Goal: Communication & Community: Answer question/provide support

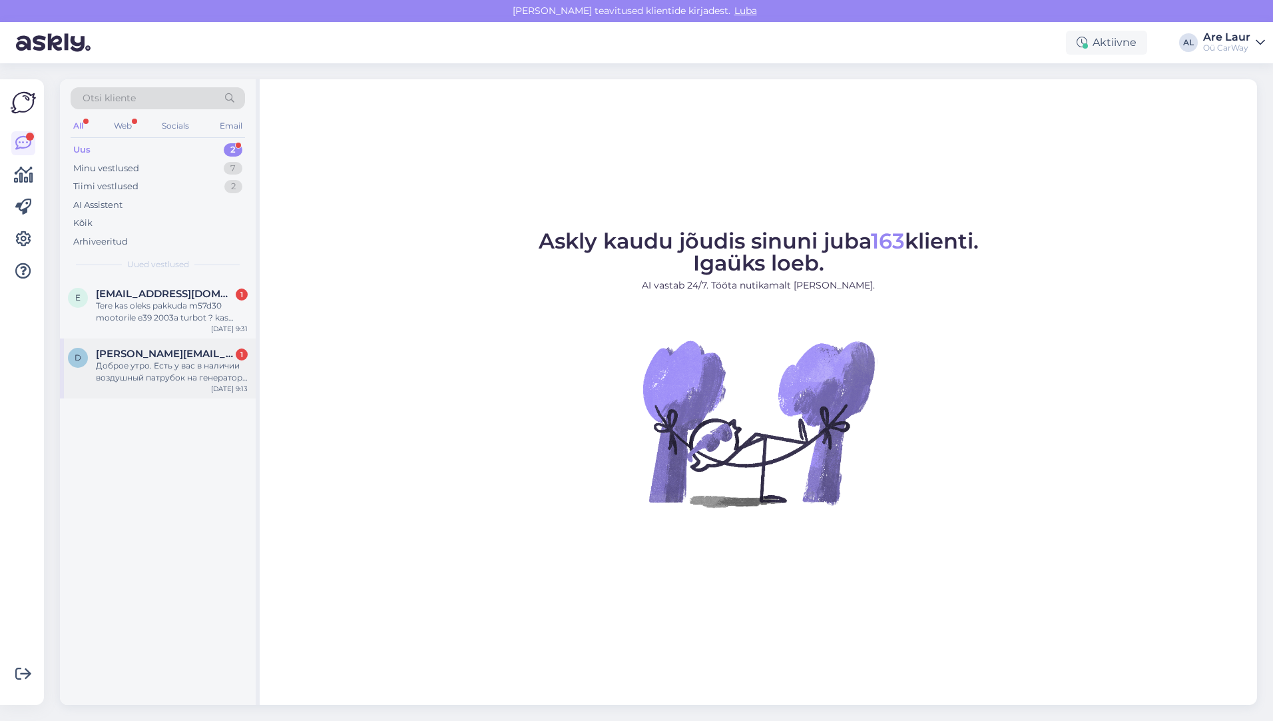
click at [141, 366] on div "Доброе утро. Есть у вас в наличии воздушный патрубок на генератор м50б25, котор…" at bounding box center [172, 372] width 152 height 24
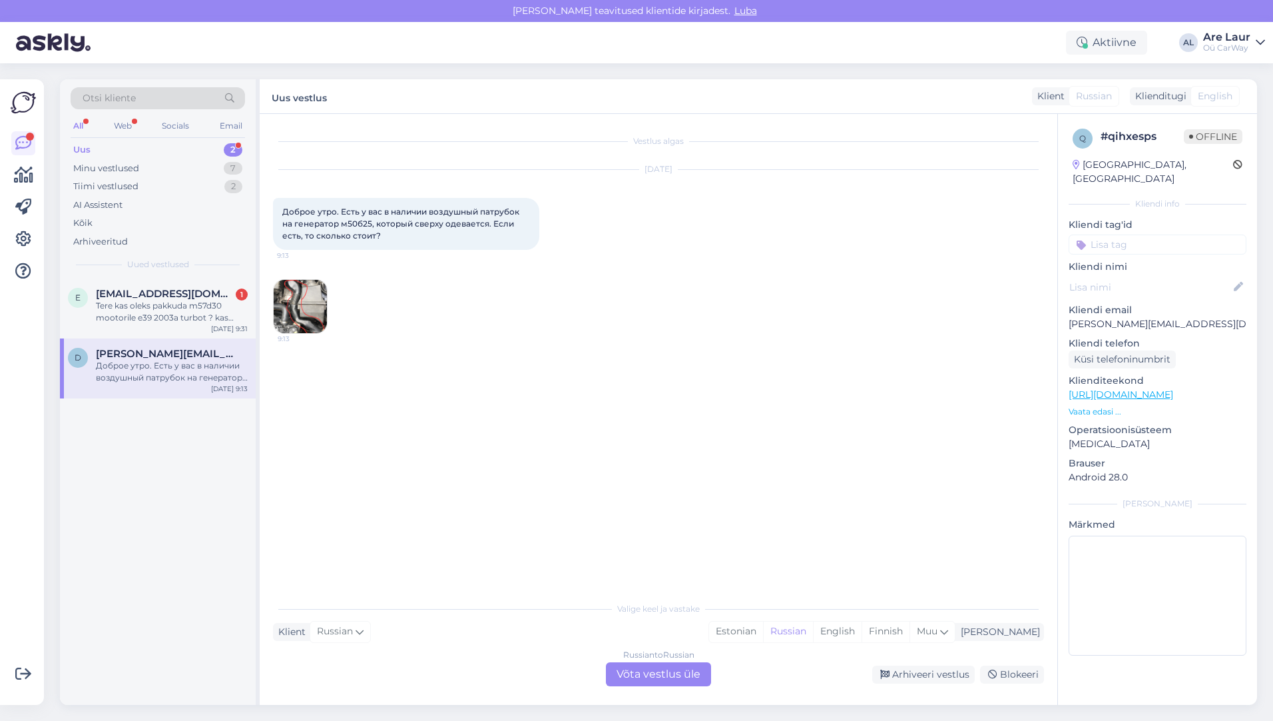
click at [294, 304] on img at bounding box center [300, 306] width 53 height 53
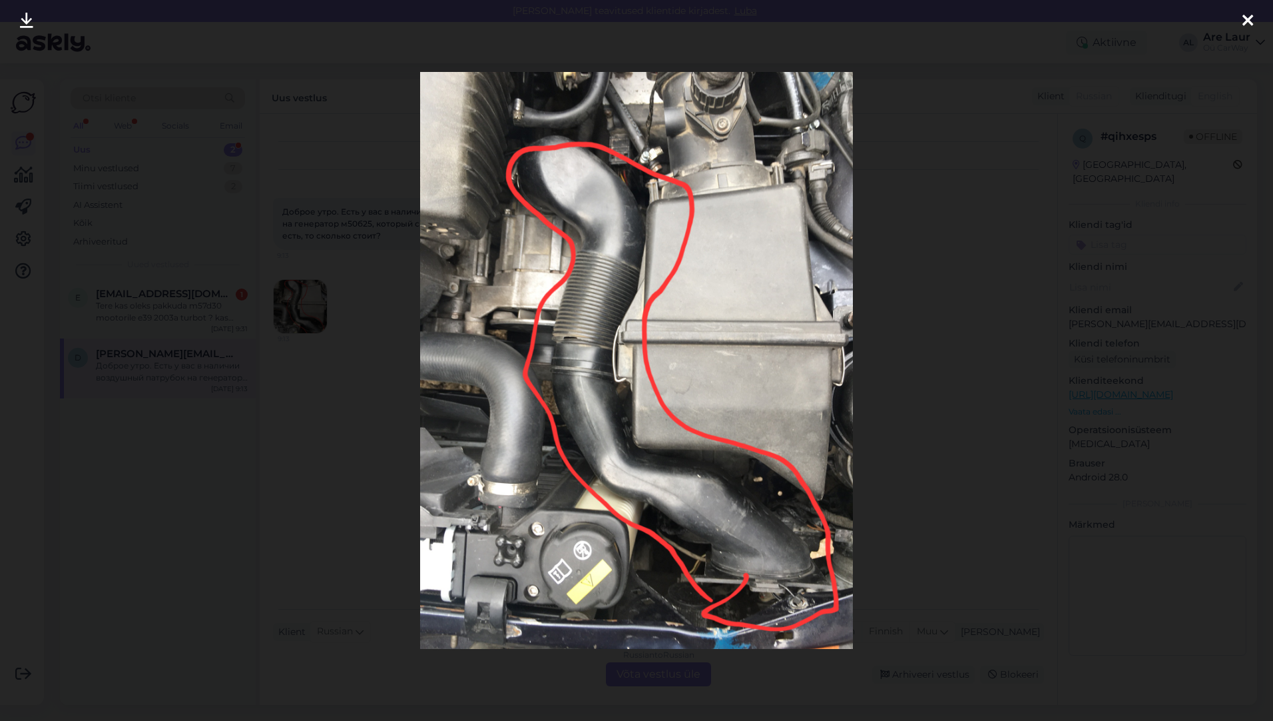
click at [1245, 21] on icon at bounding box center [1248, 21] width 11 height 17
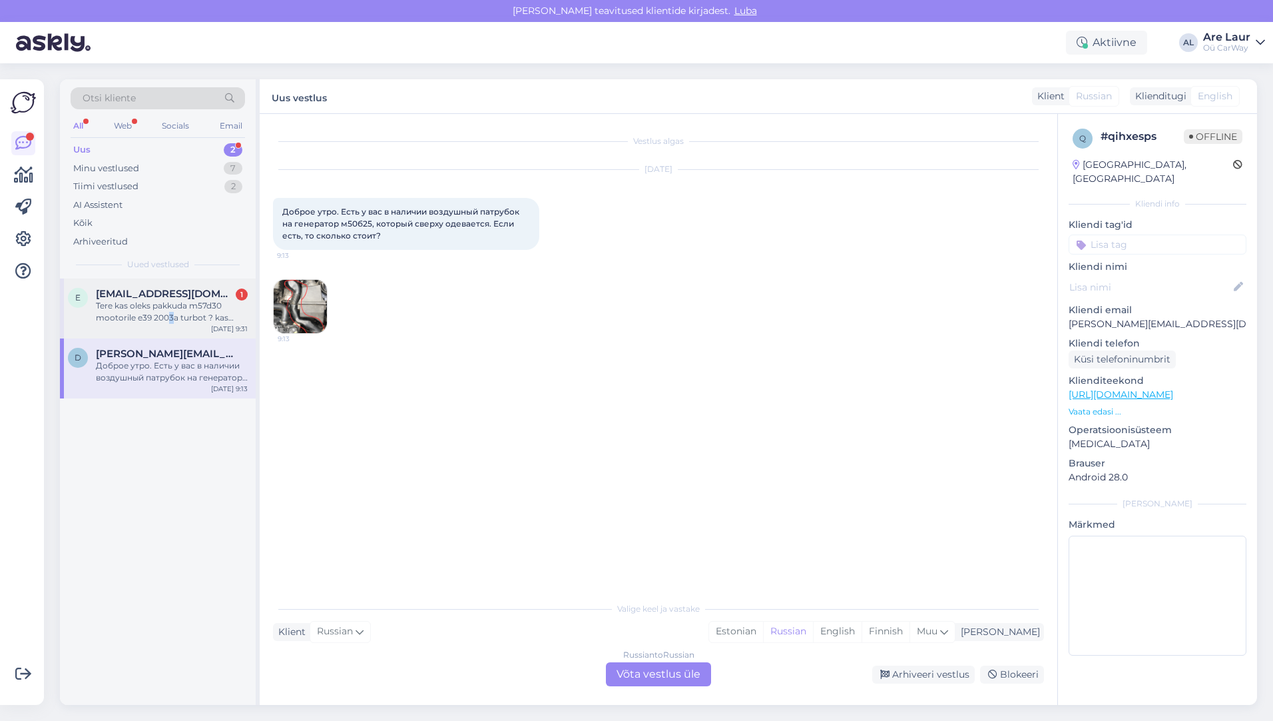
click at [170, 313] on div "Tere kas oleks pakkuda m57d30 mootorile e39 2003a turbot ? kas 142kw või pre fl…" at bounding box center [172, 312] width 152 height 24
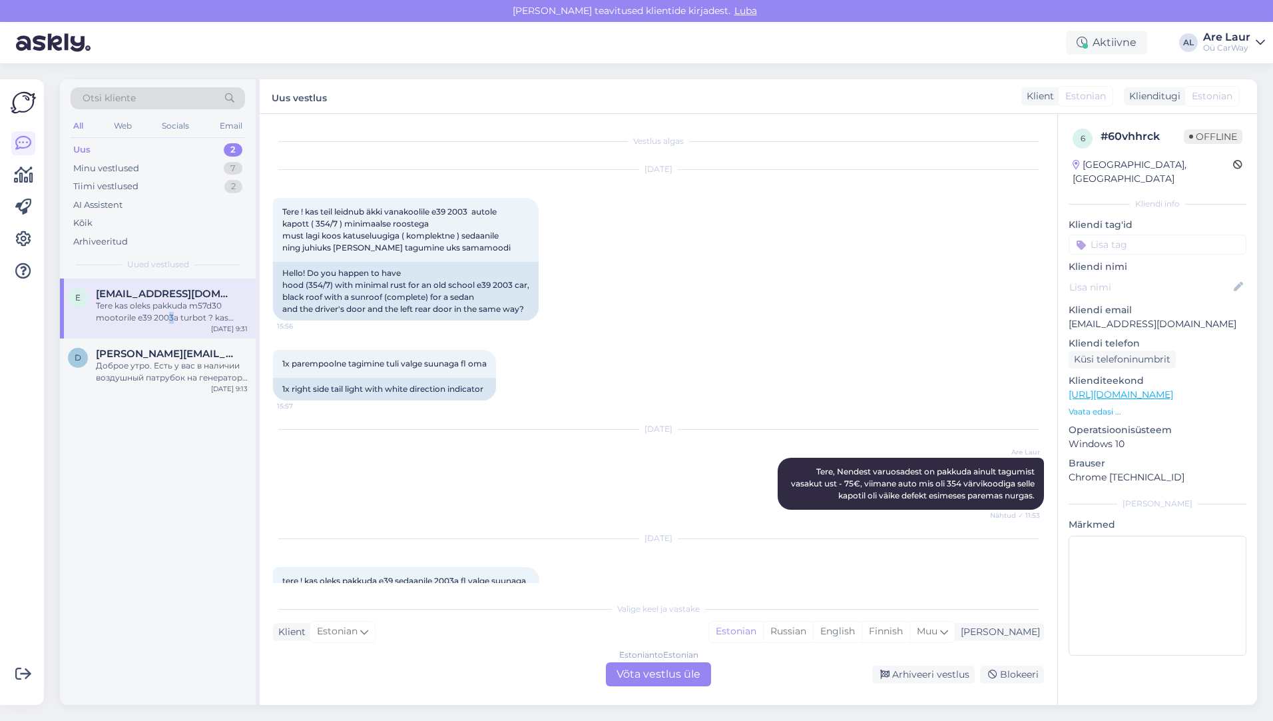
scroll to position [233, 0]
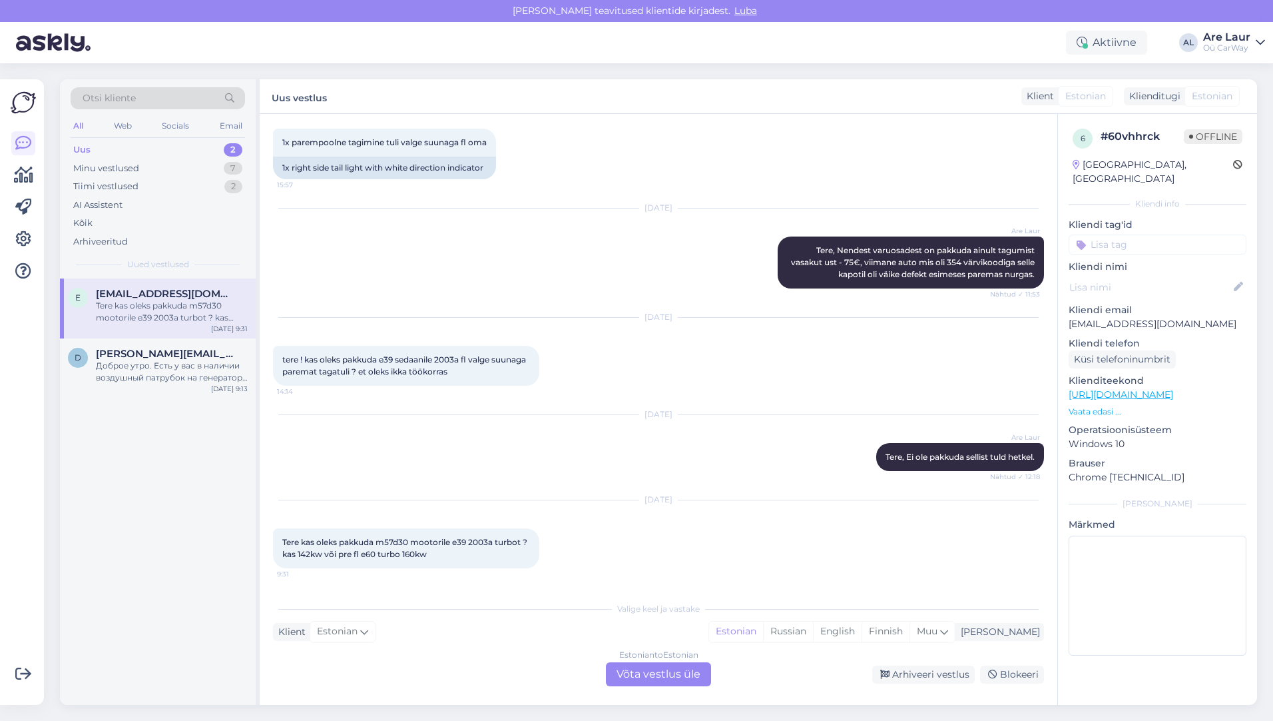
click at [643, 674] on div "Estonian to Estonian Võta vestlus üle" at bounding box center [658, 674] width 105 height 24
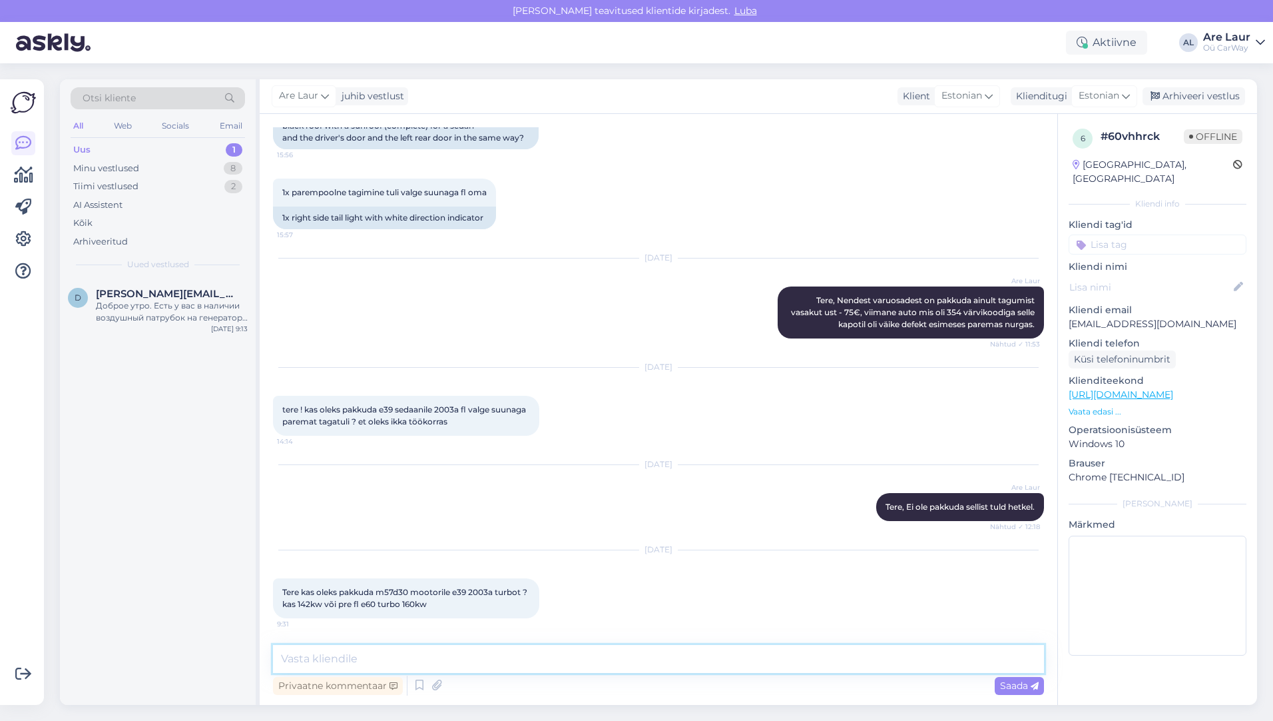
click at [467, 658] on textarea at bounding box center [658, 659] width 771 height 28
click at [692, 662] on textarea "Tere, hetkel on pakkuda M57D30 142kw taastatud turbot ainult - 335€ :" at bounding box center [658, 659] width 771 height 28
paste textarea "[URL][DOMAIN_NAME]"
type textarea "Tere, hetkel on pakkuda M57D30 142kw taastatud turbot ainult - 335€ : [URL][DOM…"
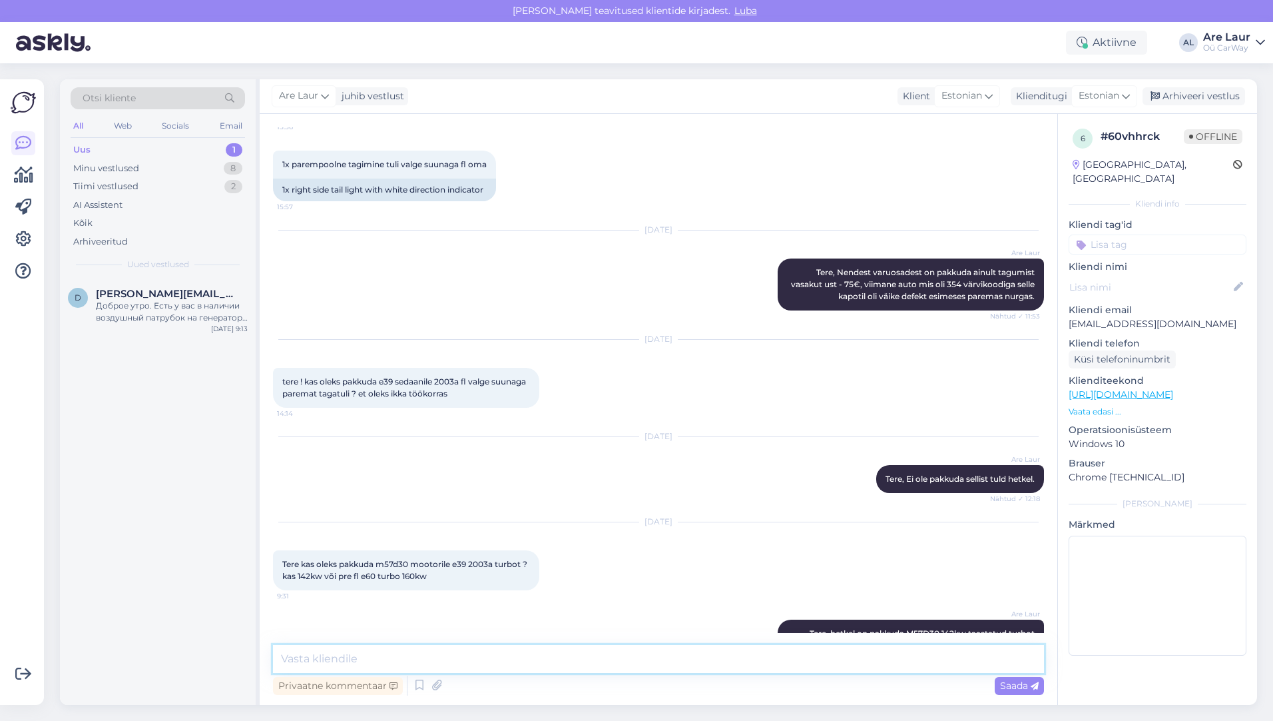
scroll to position [276, 0]
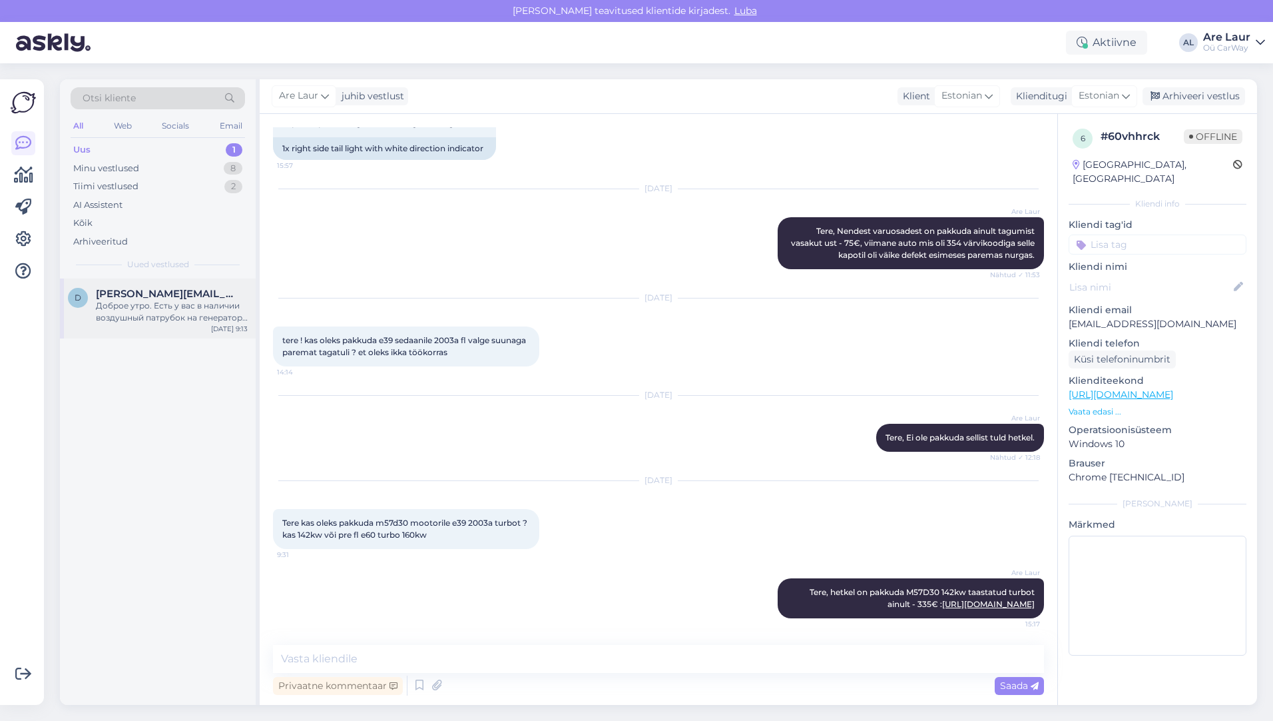
click at [154, 308] on div "Доброе утро. Есть у вас в наличии воздушный патрубок на генератор м50б25, котор…" at bounding box center [172, 312] width 152 height 24
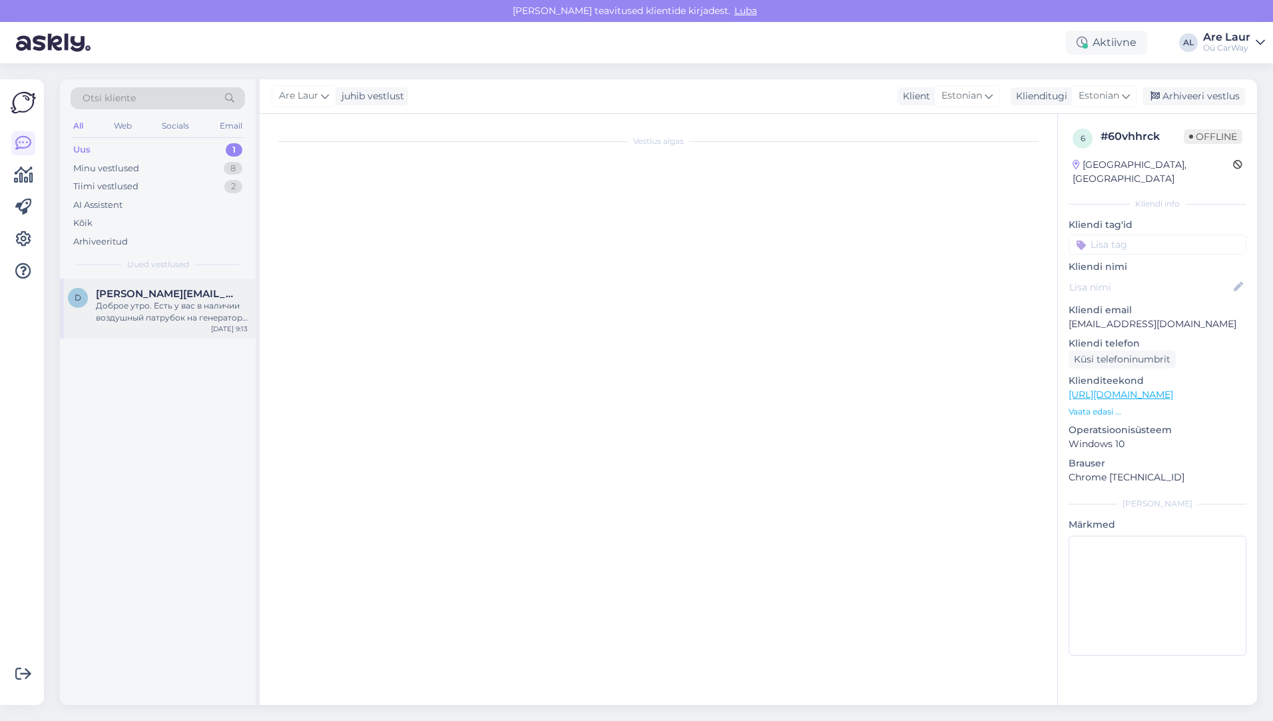
scroll to position [0, 0]
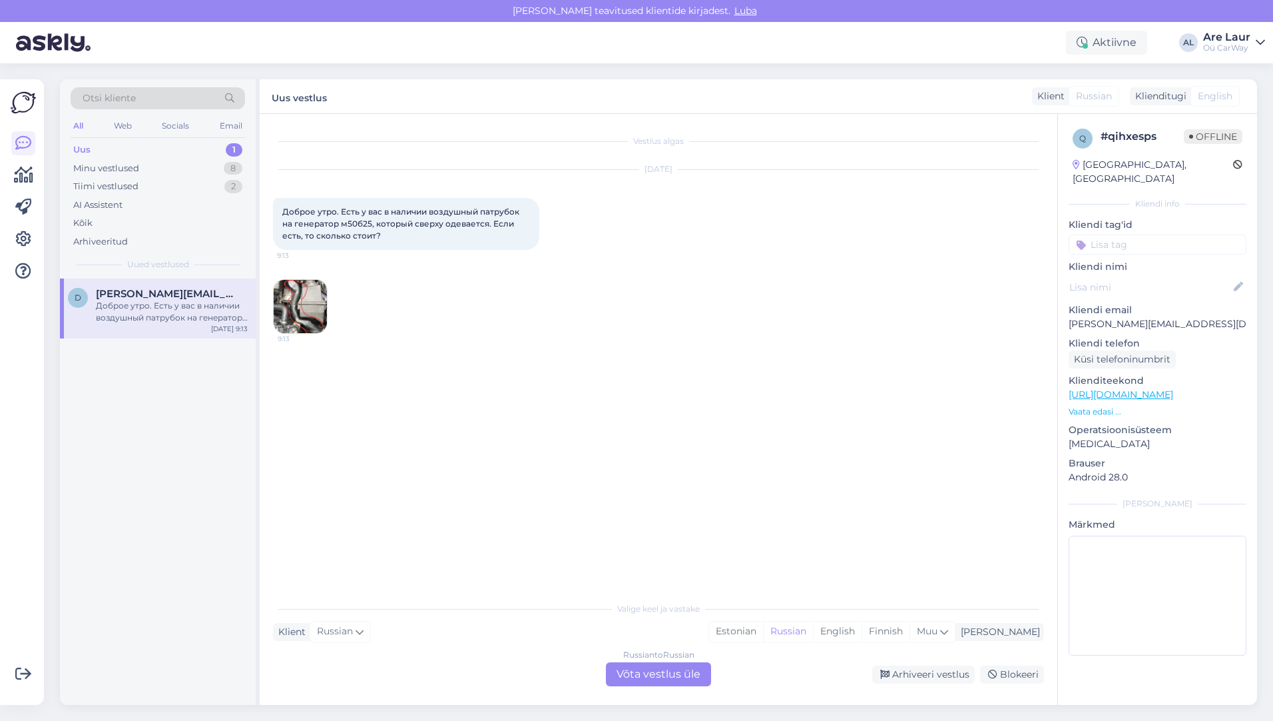
click at [659, 675] on div "Russian to Russian Võta vestlus üle" at bounding box center [658, 674] width 105 height 24
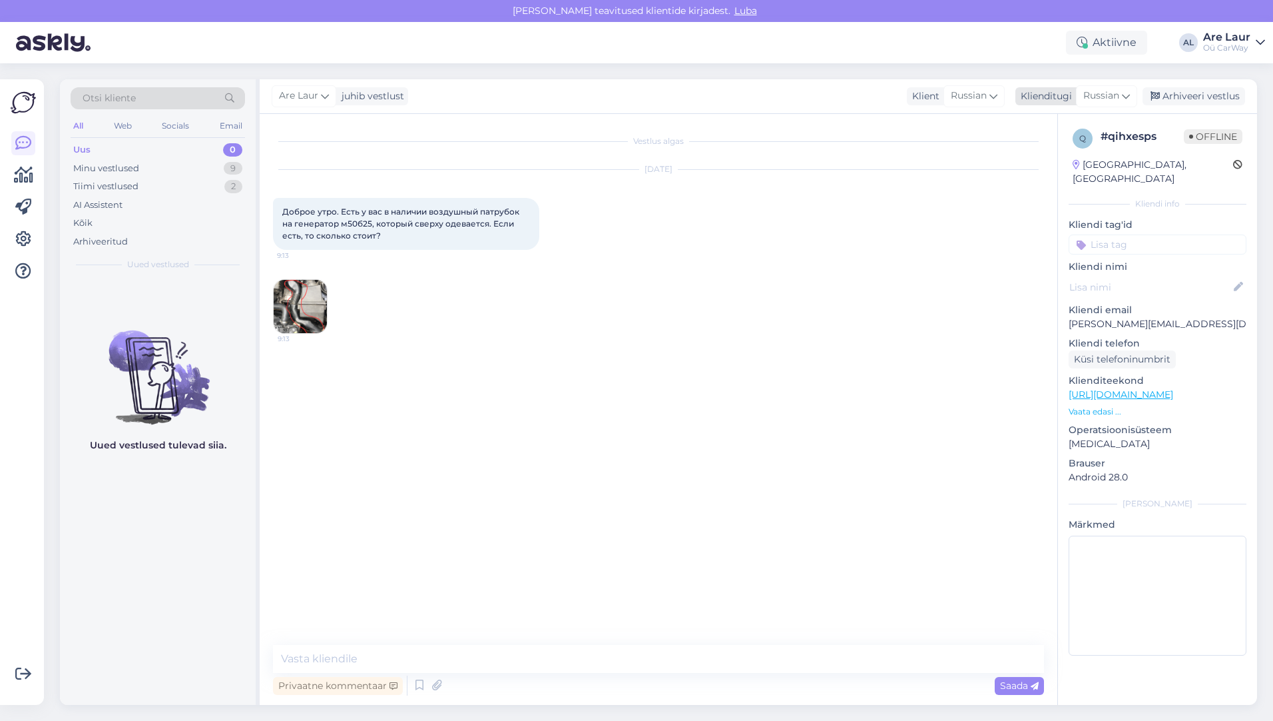
click at [1106, 97] on span "Russian" at bounding box center [1102, 96] width 36 height 15
type input "eng"
click at [1074, 149] on link "English" at bounding box center [1077, 155] width 147 height 21
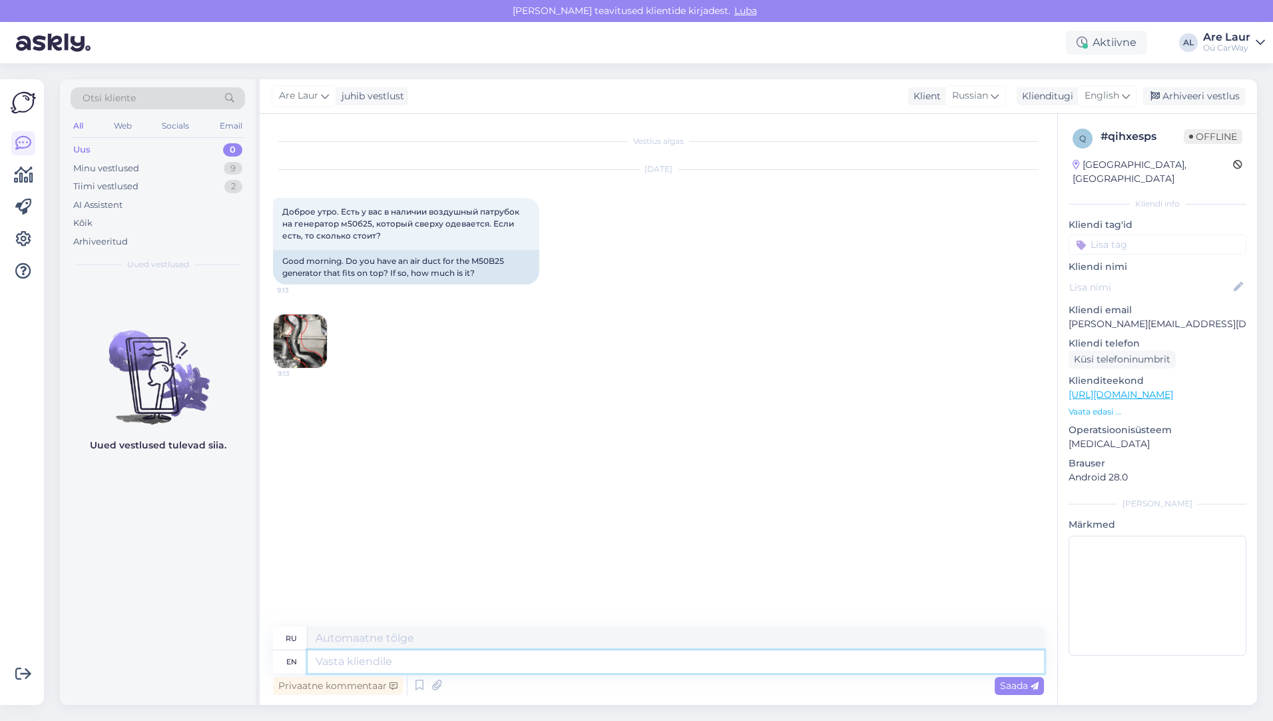
click at [379, 664] on textarea at bounding box center [676, 661] width 737 height 23
type textarea "Hello"
type textarea "Привет"
type textarea "Hello,"
type textarea "Привет,"
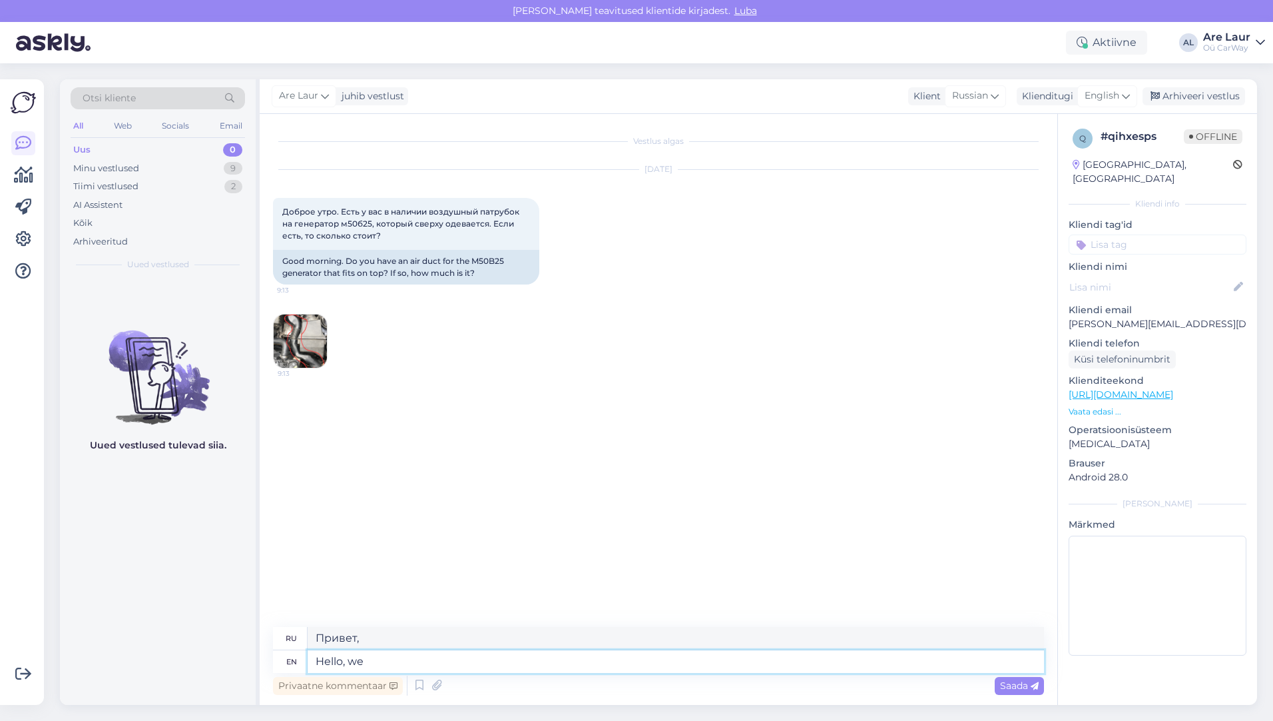
type textarea "Hello, we d"
type textarea "Привет, мы"
type textarea "Hello, we do n"
type textarea "Привет, мы делаем"
type textarea "Hello, we do not j"
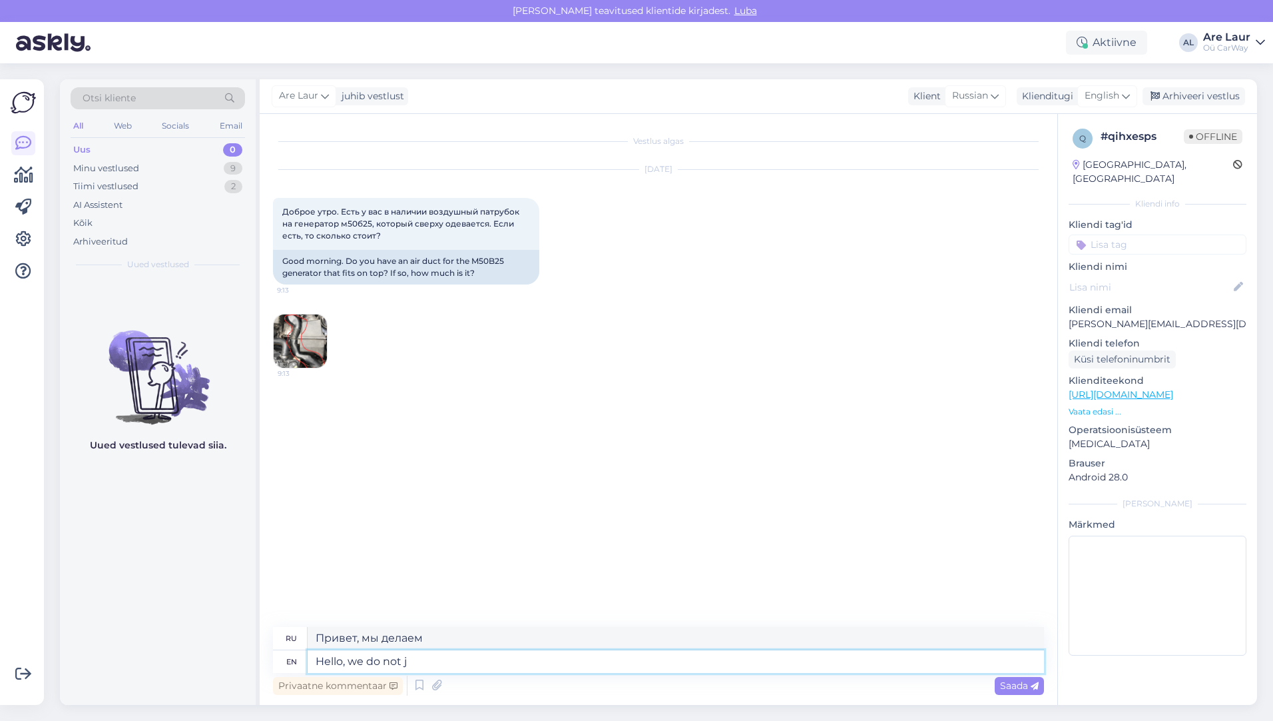
type textarea "Здравствуйте, мы не"
type textarea "Hello, we do not have i"
type textarea "Здравствуйте, у нас нет"
type textarea "Hello, we do not have it"
type textarea "Здравствуйте, у нас его нет."
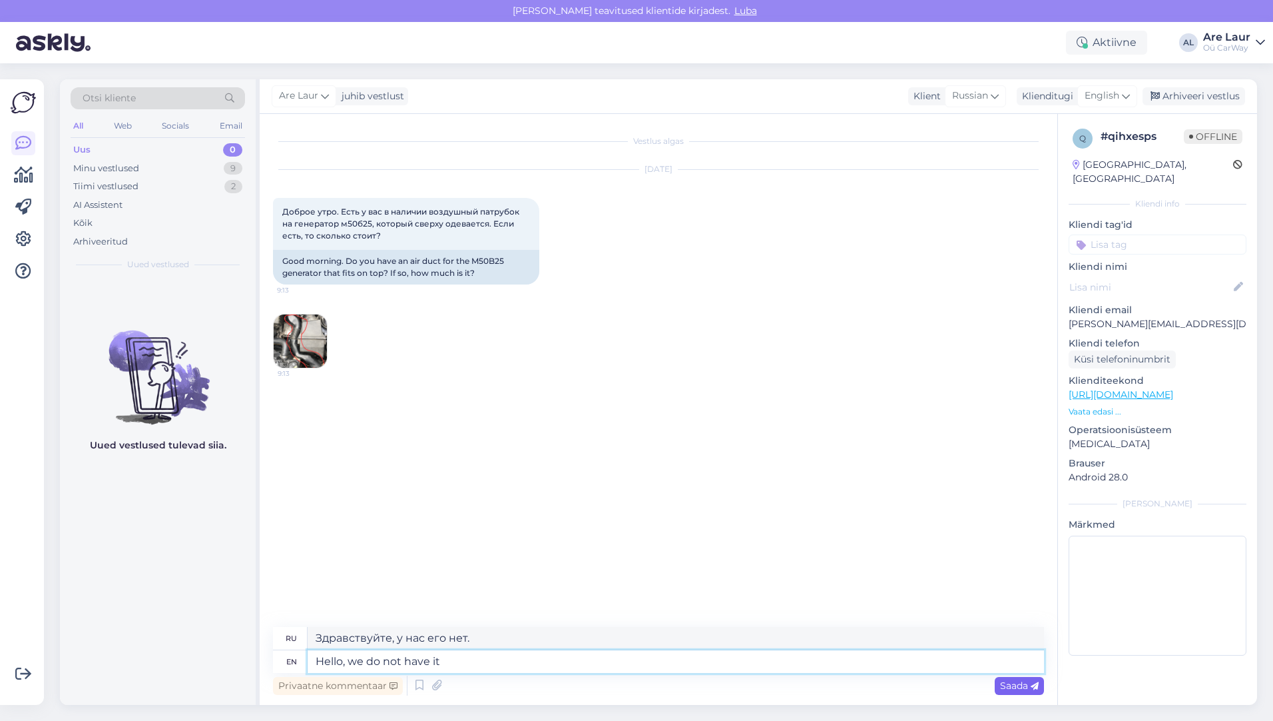
type textarea "Hello, we do not have it"
click at [1004, 685] on span "Saada" at bounding box center [1019, 685] width 39 height 12
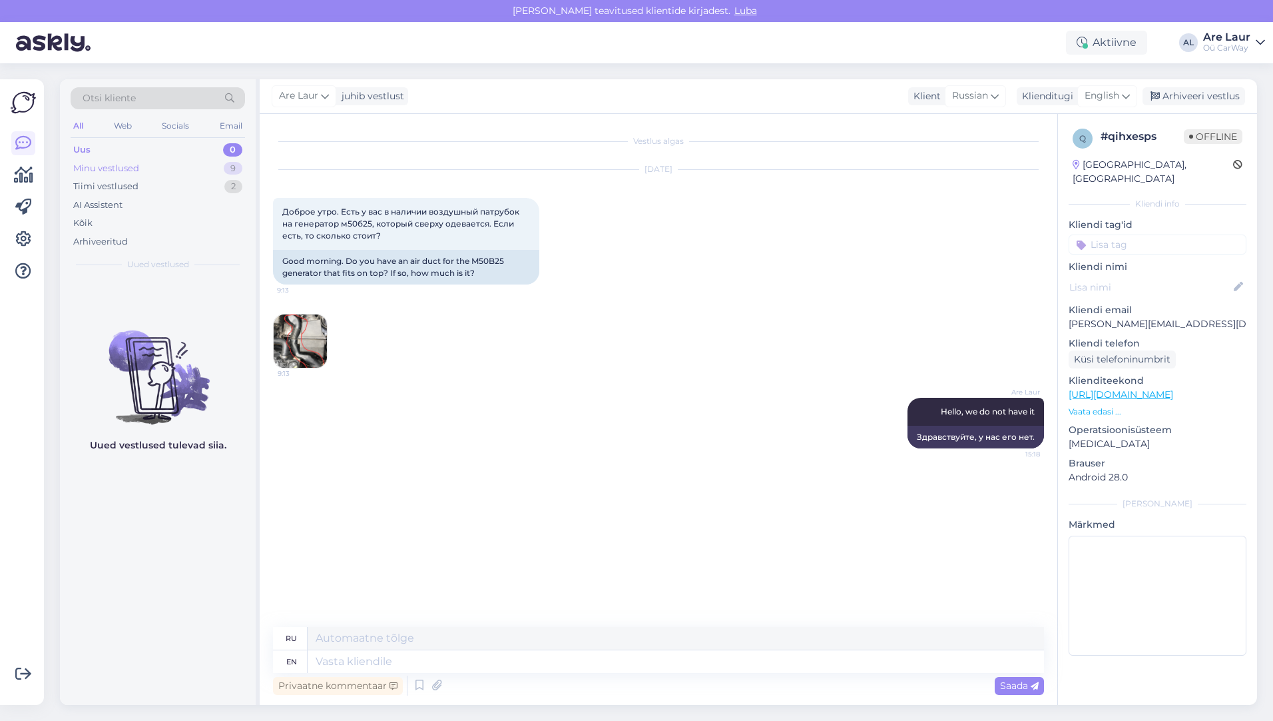
click at [126, 168] on div "Minu vestlused" at bounding box center [106, 168] width 66 height 13
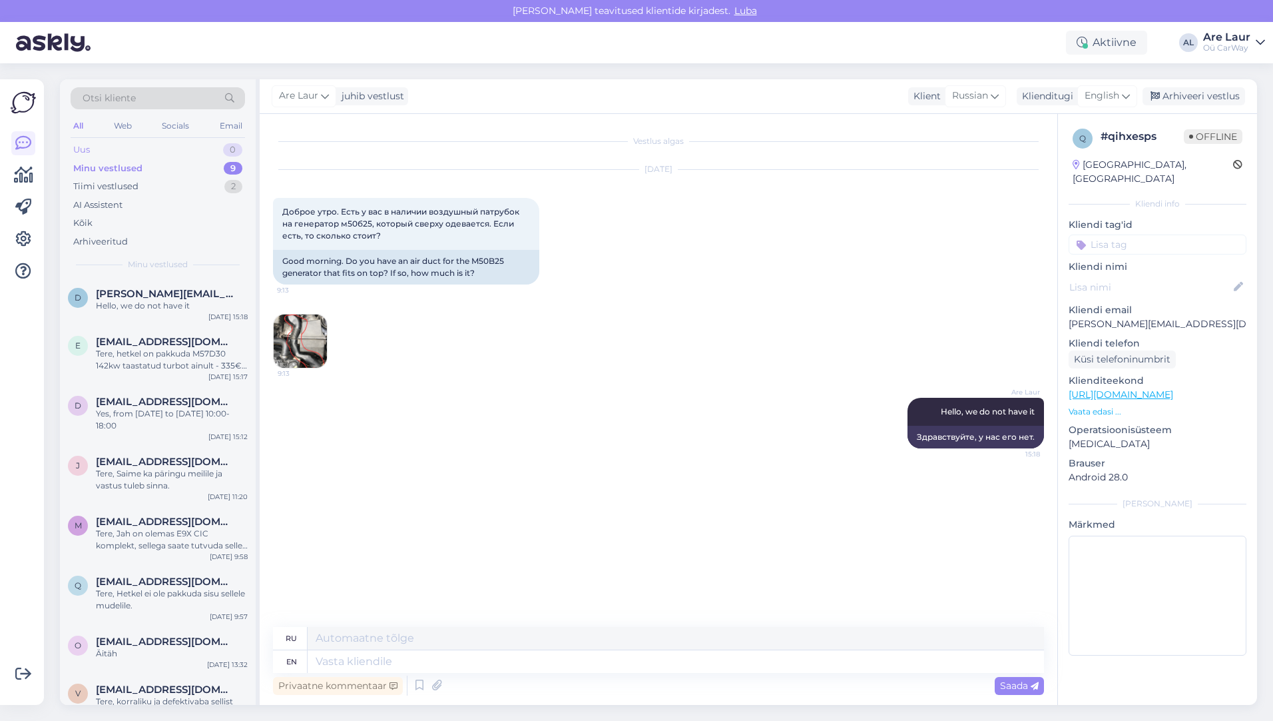
click at [119, 149] on div "Uus 0" at bounding box center [158, 150] width 175 height 19
